Goal: Transaction & Acquisition: Purchase product/service

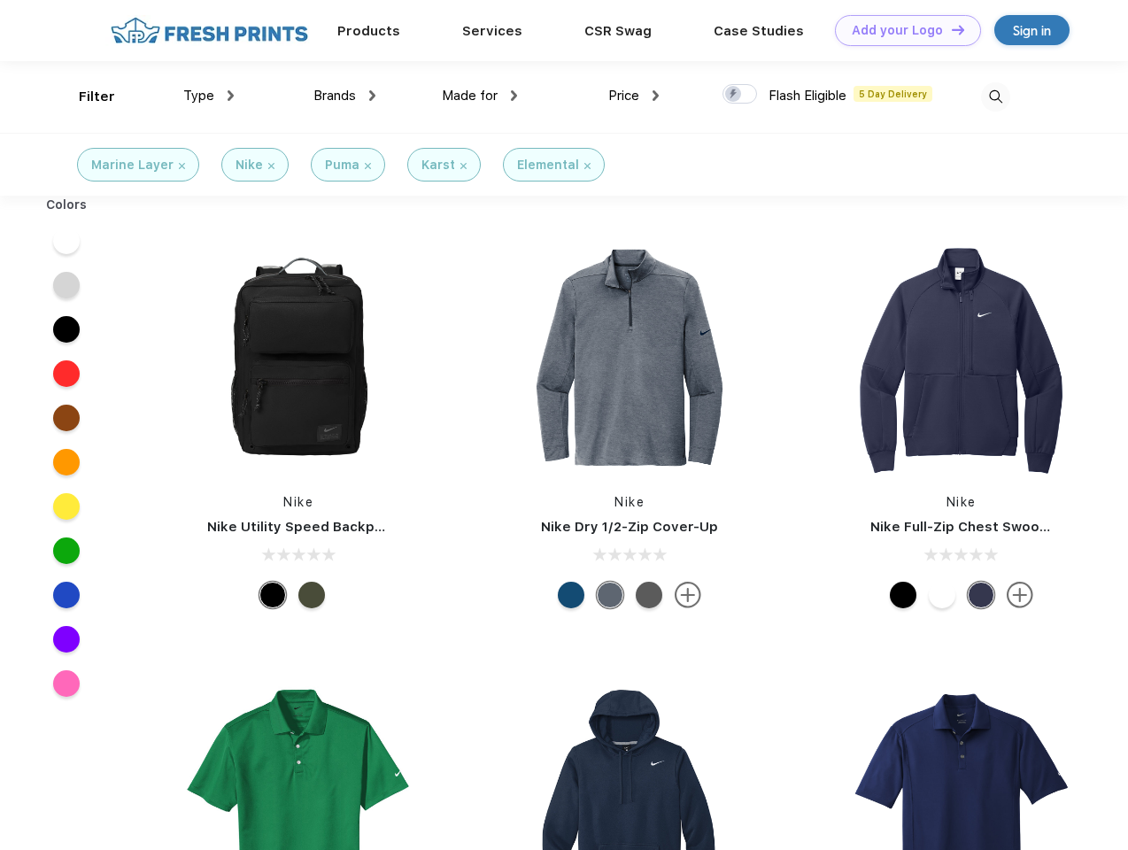
click at [902, 30] on link "Add your Logo Design Tool" at bounding box center [908, 30] width 146 height 31
click at [0, 0] on div "Design Tool" at bounding box center [0, 0] width 0 height 0
click at [950, 29] on link "Add your Logo Design Tool" at bounding box center [908, 30] width 146 height 31
click at [85, 97] on div "Filter" at bounding box center [97, 97] width 36 height 20
click at [209, 96] on span "Type" at bounding box center [198, 96] width 31 height 16
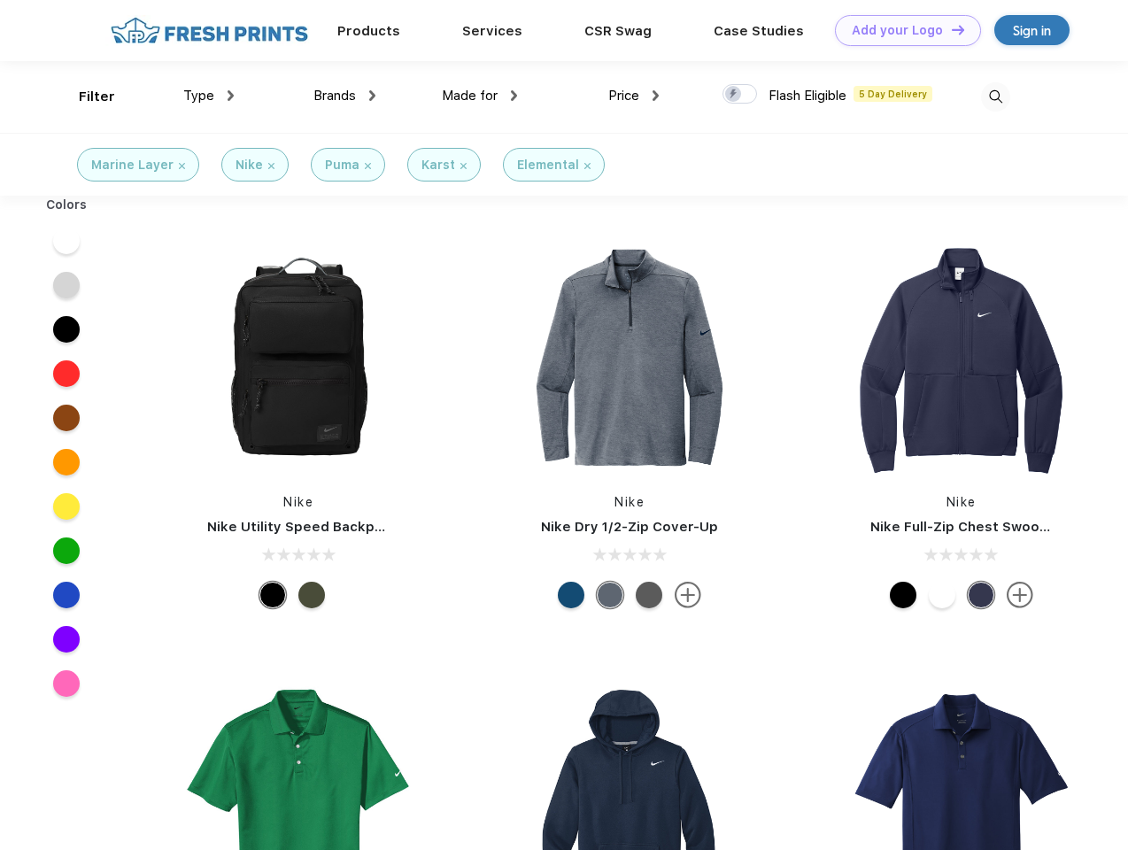
click at [345, 96] on span "Brands" at bounding box center [335, 96] width 43 height 16
click at [480, 96] on span "Made for" at bounding box center [470, 96] width 56 height 16
click at [634, 96] on span "Price" at bounding box center [624, 96] width 31 height 16
click at [740, 95] on div at bounding box center [740, 93] width 35 height 19
click at [734, 95] on input "checkbox" at bounding box center [729, 89] width 12 height 12
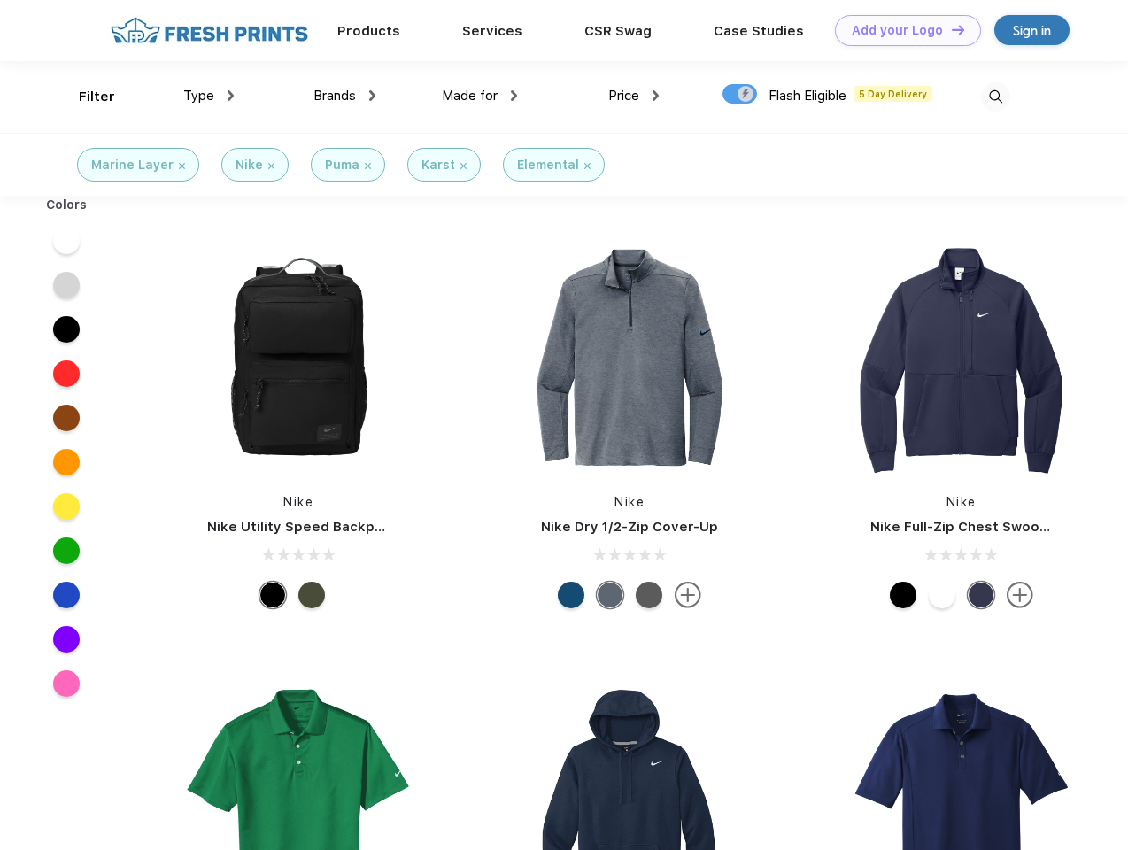
click at [996, 97] on img at bounding box center [995, 96] width 29 height 29
